Goal: Information Seeking & Learning: Learn about a topic

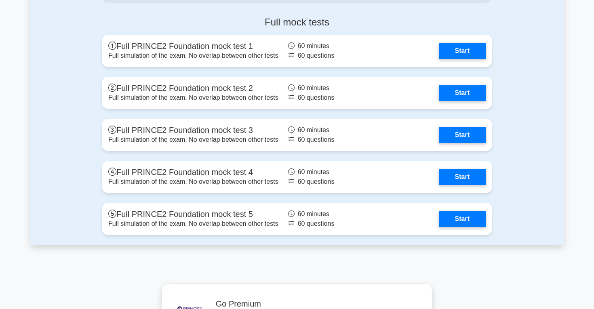
scroll to position [1456, 0]
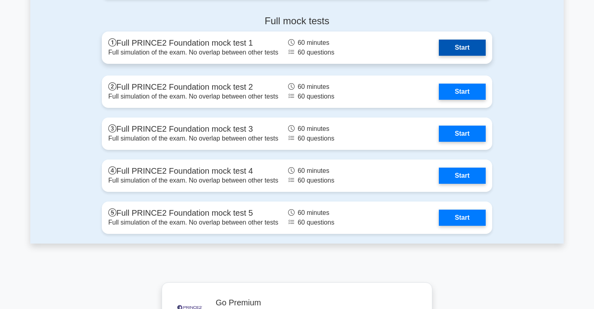
click at [466, 44] on link "Start" at bounding box center [462, 48] width 47 height 16
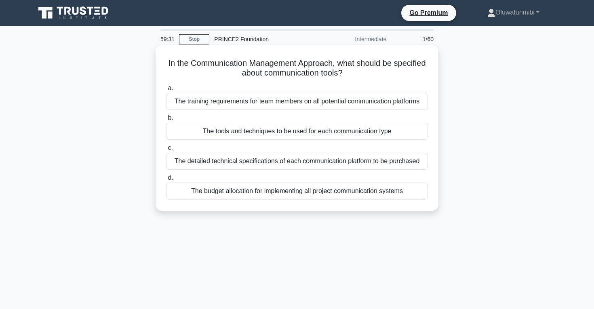
click at [341, 136] on div "The tools and techniques to be used for each communication type" at bounding box center [297, 131] width 262 height 17
click at [166, 121] on input "b. The tools and techniques to be used for each communication type" at bounding box center [166, 118] width 0 height 5
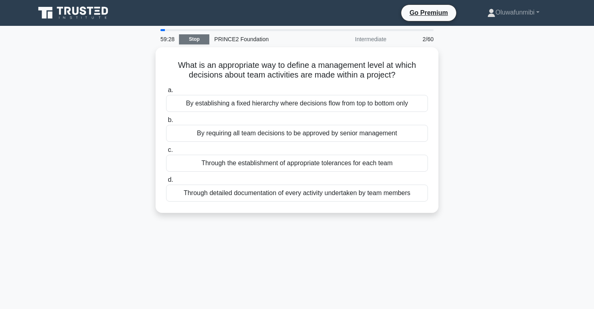
click at [196, 36] on link "Stop" at bounding box center [194, 39] width 30 height 10
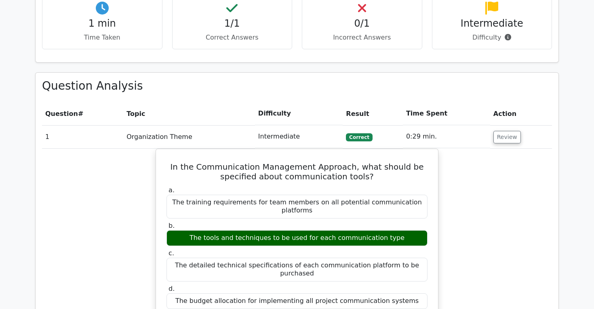
scroll to position [523, 0]
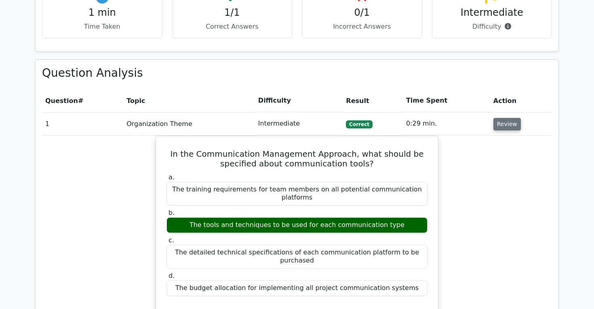
click at [496, 118] on button "Review" at bounding box center [506, 124] width 27 height 13
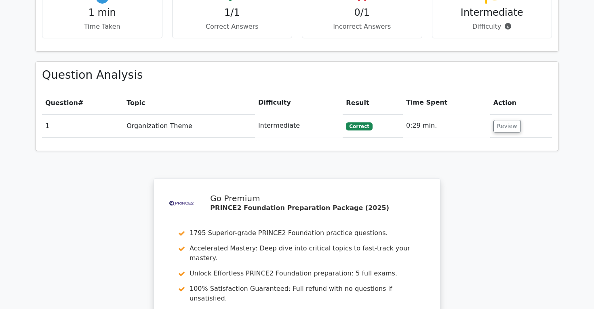
scroll to position [727, 0]
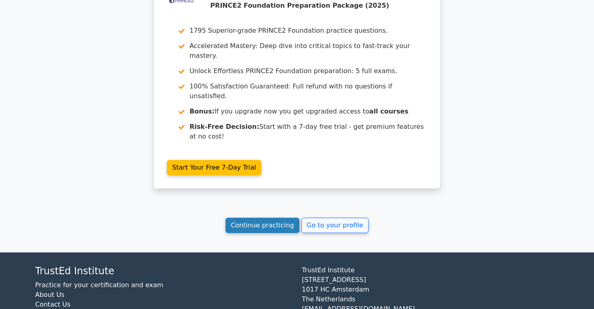
click at [275, 218] on link "Continue practicing" at bounding box center [262, 225] width 74 height 15
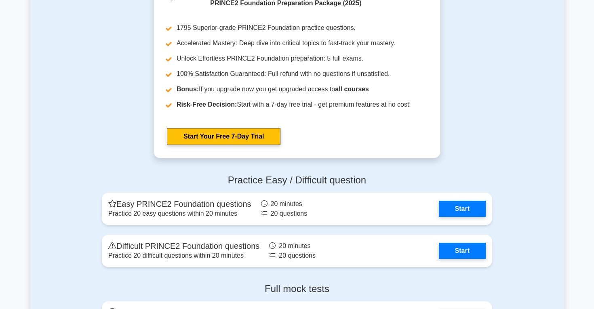
scroll to position [1283, 0]
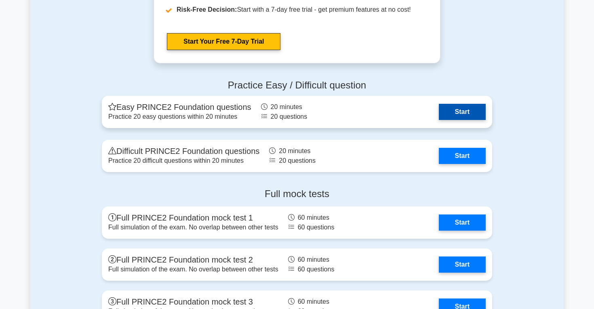
click at [456, 110] on link "Start" at bounding box center [462, 112] width 47 height 16
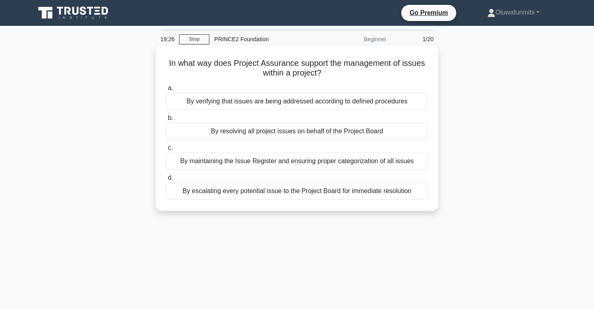
click at [227, 104] on div "By verifying that issues are being addressed according to defined procedures" at bounding box center [297, 101] width 262 height 17
click at [166, 91] on input "a. By verifying that issues are being addressed according to defined procedures" at bounding box center [166, 88] width 0 height 5
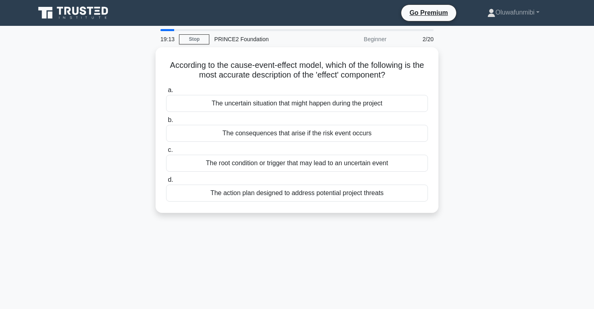
click at [227, 104] on div "The uncertain situation that might happen during the project" at bounding box center [297, 103] width 262 height 17
click at [166, 93] on input "a. The uncertain situation that might happen during the project" at bounding box center [166, 90] width 0 height 5
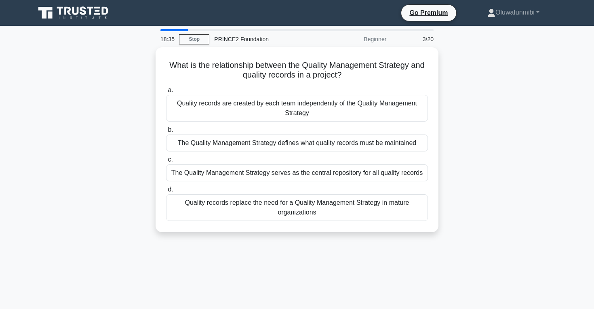
click at [227, 104] on div "Quality records are created by each team independently of the Quality Managemen…" at bounding box center [297, 108] width 262 height 27
click at [166, 93] on input "a. Quality records are created by each team independently of the Quality Manage…" at bounding box center [166, 90] width 0 height 5
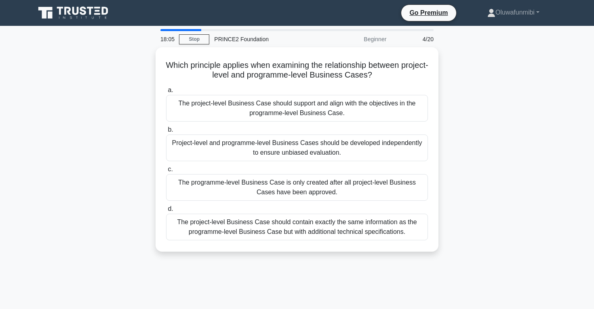
click at [227, 104] on div "The project-level Business Case should support and align with the objectives in…" at bounding box center [297, 108] width 262 height 27
click at [166, 93] on input "a. The project-level Business Case should support and align with the objectives…" at bounding box center [166, 90] width 0 height 5
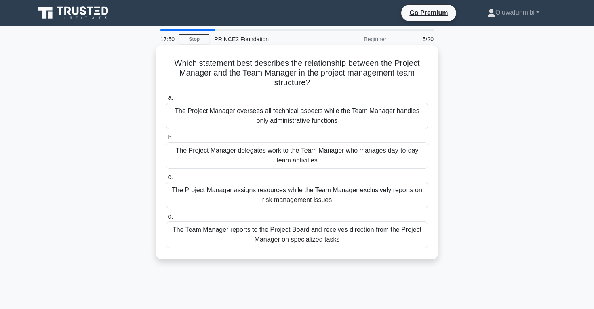
click at [239, 137] on label "b. The Project Manager delegates work to the Team Manager who manages day-to-da…" at bounding box center [297, 150] width 262 height 36
click at [166, 137] on input "b. The Project Manager delegates work to the Team Manager who manages day-to-da…" at bounding box center [166, 137] width 0 height 5
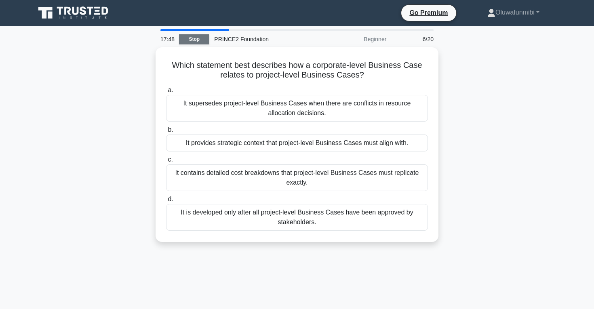
click at [196, 37] on link "Stop" at bounding box center [194, 39] width 30 height 10
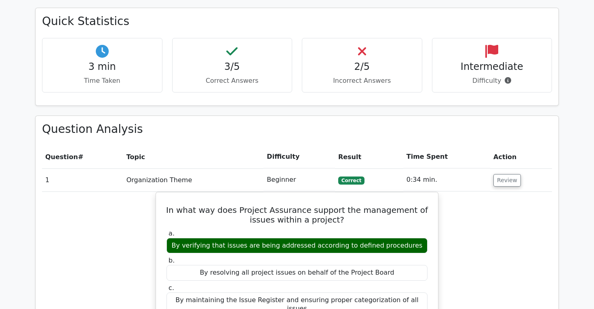
scroll to position [443, 0]
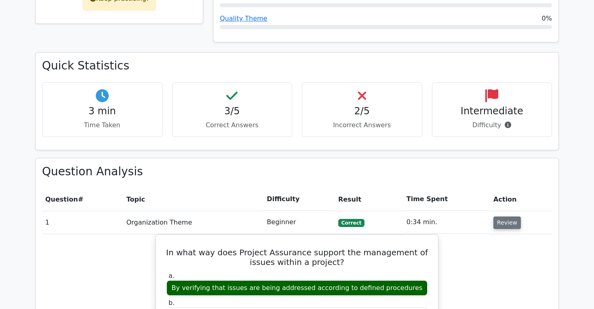
click at [499, 216] on button "Review" at bounding box center [506, 222] width 27 height 13
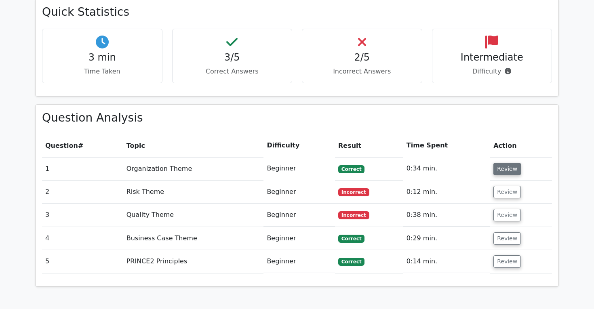
scroll to position [527, 0]
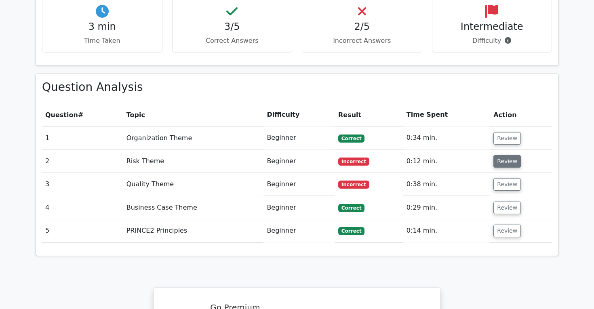
click at [508, 155] on button "Review" at bounding box center [506, 161] width 27 height 13
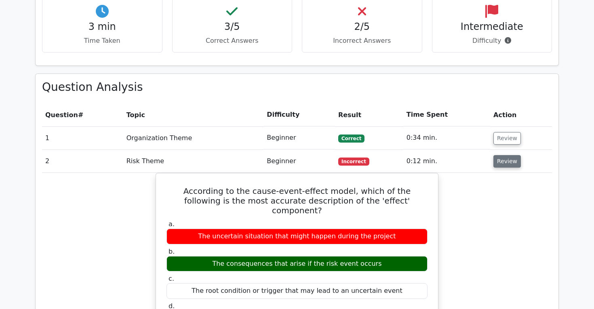
click at [509, 155] on button "Review" at bounding box center [506, 161] width 27 height 13
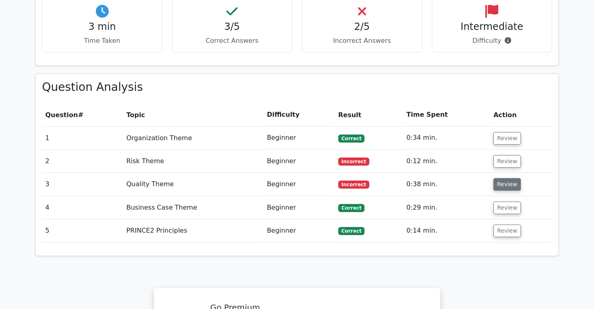
click at [504, 178] on button "Review" at bounding box center [506, 184] width 27 height 13
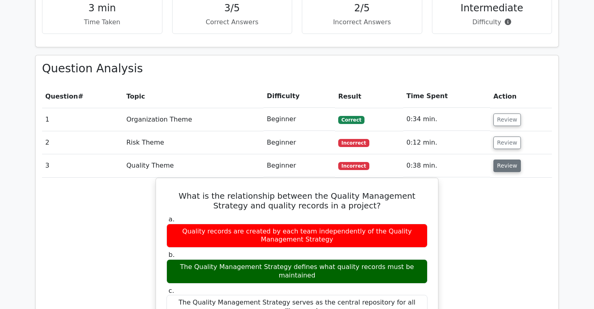
scroll to position [547, 0]
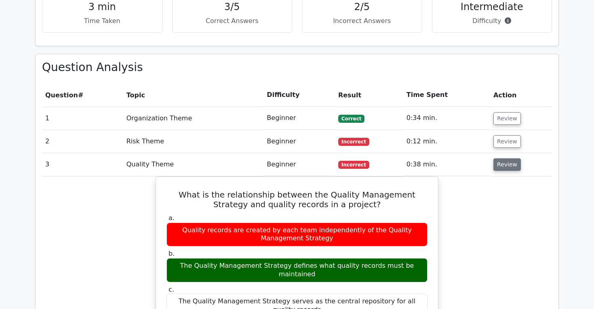
click at [514, 158] on button "Review" at bounding box center [506, 164] width 27 height 13
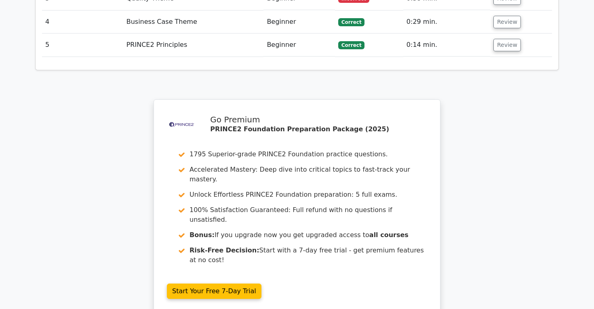
scroll to position [839, 0]
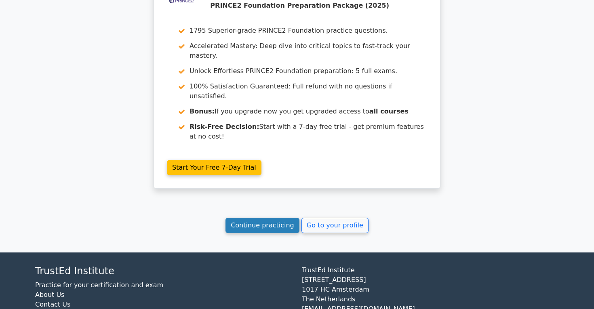
click at [261, 218] on link "Continue practicing" at bounding box center [262, 225] width 74 height 15
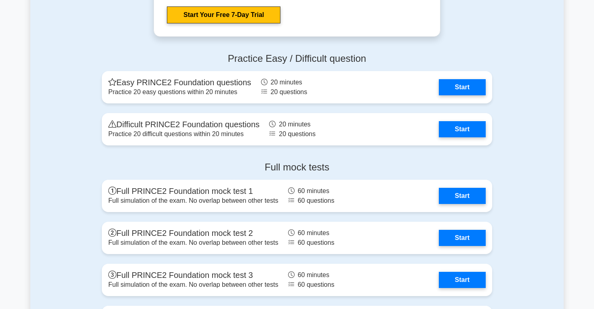
scroll to position [1292, 0]
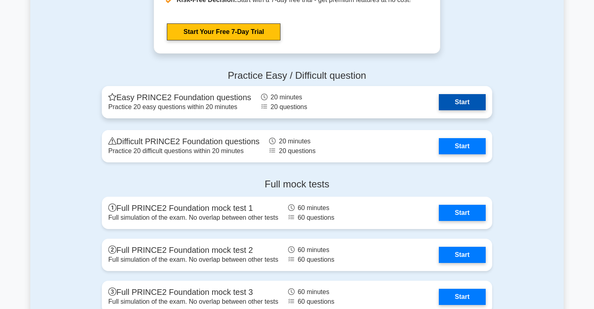
click at [469, 101] on link "Start" at bounding box center [462, 102] width 47 height 16
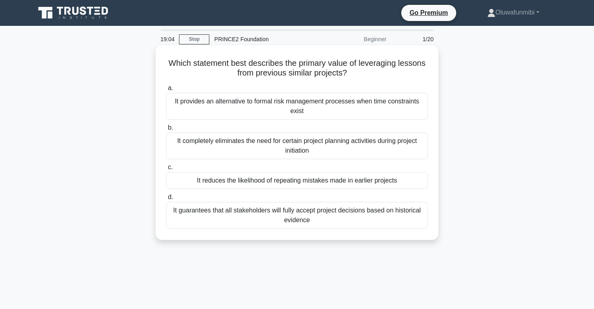
click at [370, 181] on div "It reduces the likelihood of repeating mistakes made in earlier projects" at bounding box center [297, 180] width 262 height 17
click at [166, 170] on input "c. It reduces the likelihood of repeating mistakes made in earlier projects" at bounding box center [166, 167] width 0 height 5
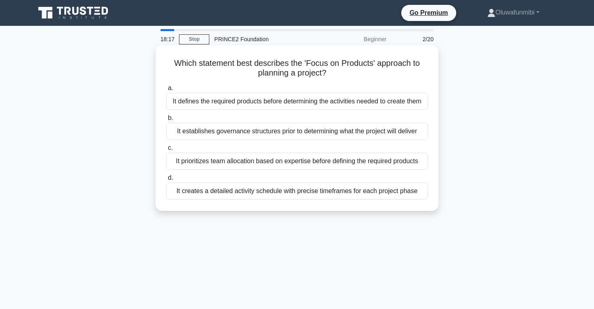
click at [380, 97] on div "It defines the required products before determining the activities needed to cr…" at bounding box center [297, 101] width 262 height 17
click at [166, 91] on input "a. It defines the required products before determining the activities needed to…" at bounding box center [166, 88] width 0 height 5
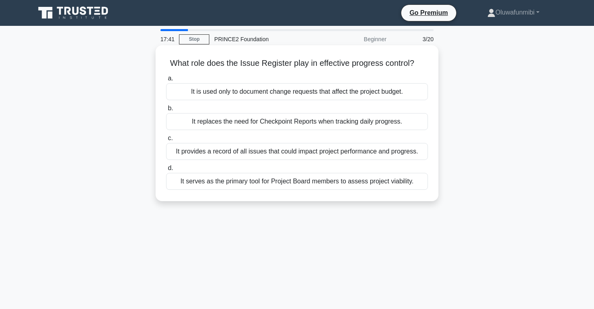
click at [333, 180] on div "It serves as the primary tool for Project Board members to assess project viabi…" at bounding box center [297, 181] width 262 height 17
click at [166, 171] on input "d. It serves as the primary tool for Project Board members to assess project vi…" at bounding box center [166, 168] width 0 height 5
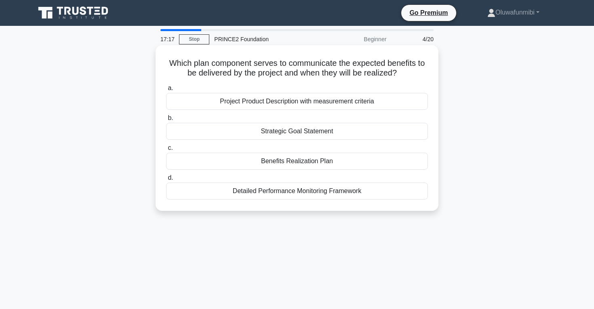
click at [288, 161] on div "Benefits Realization Plan" at bounding box center [297, 161] width 262 height 17
click at [166, 151] on input "c. Benefits Realization Plan" at bounding box center [166, 147] width 0 height 5
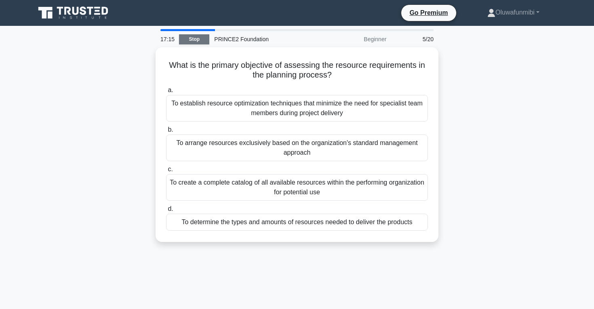
click at [193, 43] on link "Stop" at bounding box center [194, 39] width 30 height 10
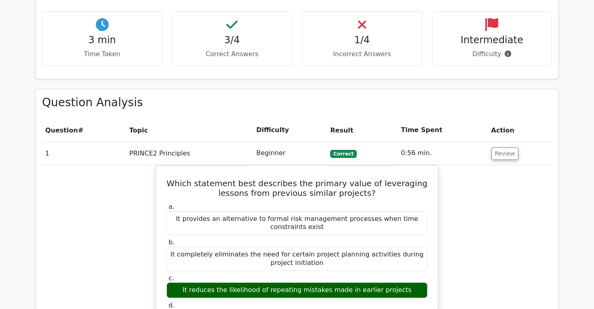
scroll to position [496, 0]
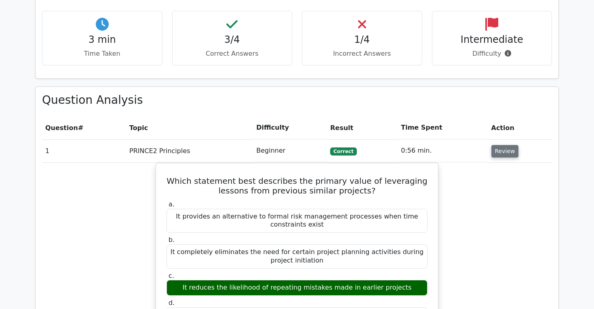
click at [500, 145] on button "Review" at bounding box center [504, 151] width 27 height 13
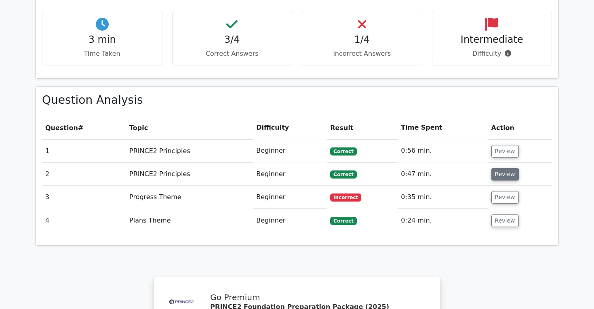
click at [506, 168] on button "Review" at bounding box center [504, 174] width 27 height 13
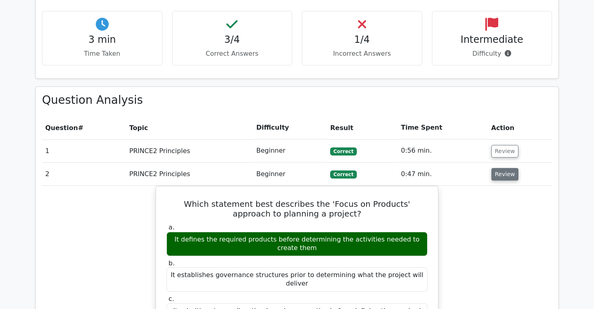
click at [507, 168] on button "Review" at bounding box center [504, 174] width 27 height 13
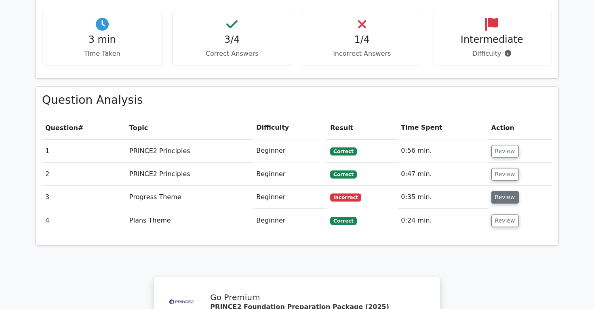
click at [496, 191] on button "Review" at bounding box center [504, 197] width 27 height 13
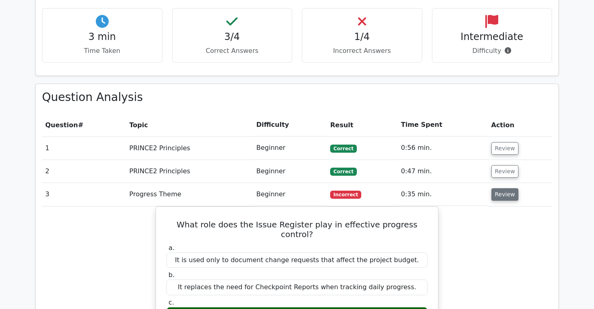
scroll to position [500, 0]
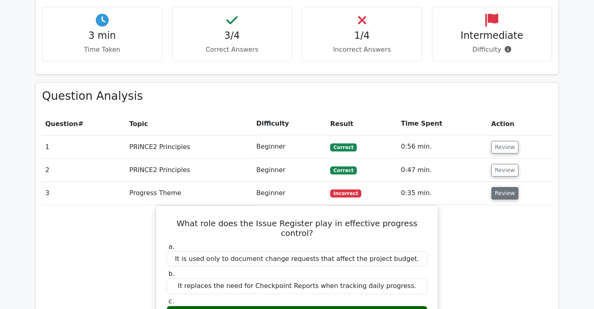
click at [502, 187] on button "Review" at bounding box center [504, 193] width 27 height 13
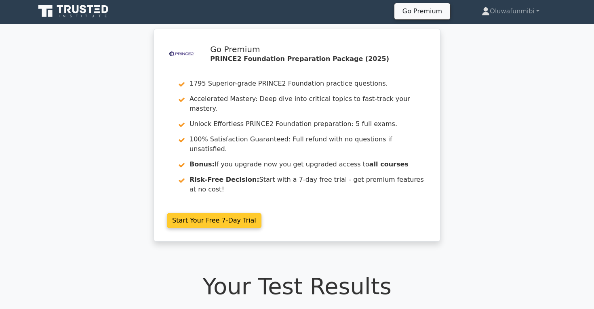
scroll to position [0, 0]
